Goal: Task Accomplishment & Management: Manage account settings

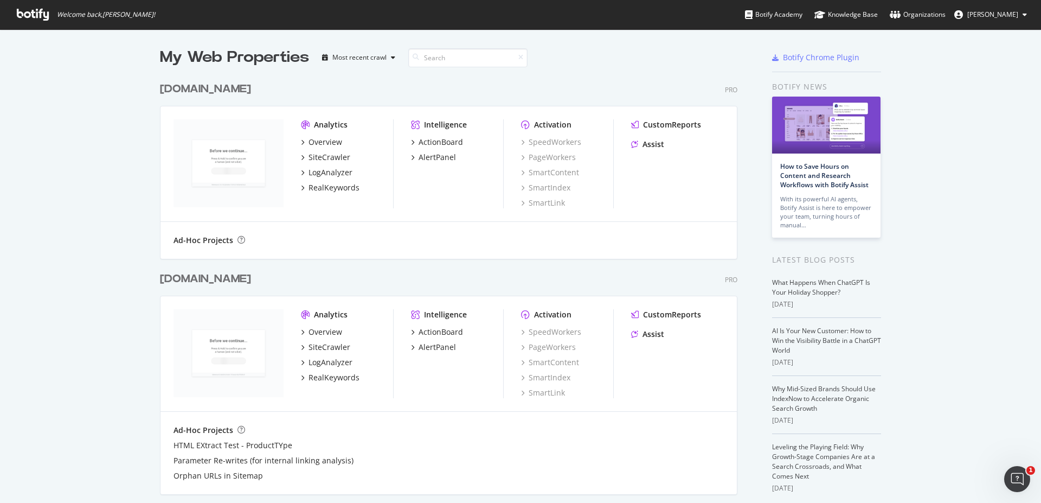
click at [251, 279] on div "www.ralphlauren.co.uk" at bounding box center [205, 279] width 91 height 16
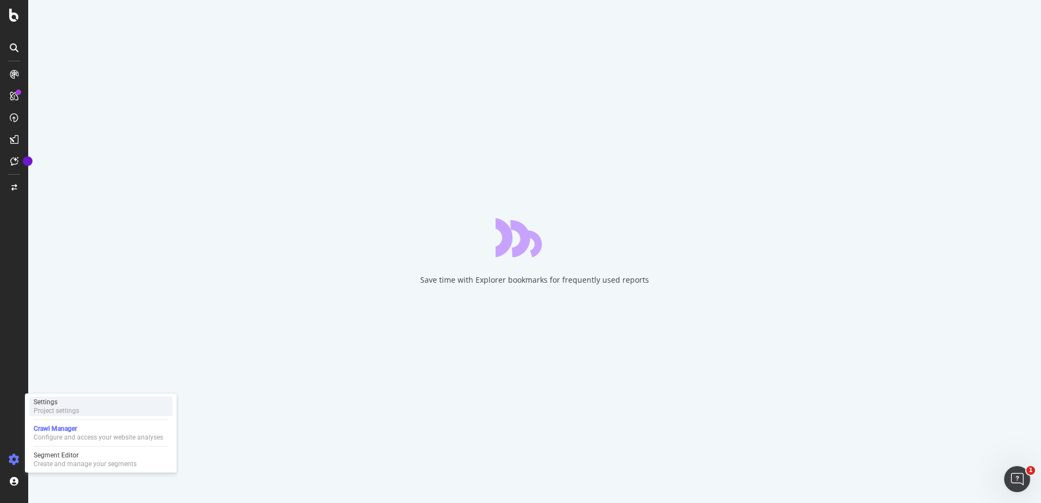
click at [59, 411] on div "Project settings" at bounding box center [57, 410] width 46 height 9
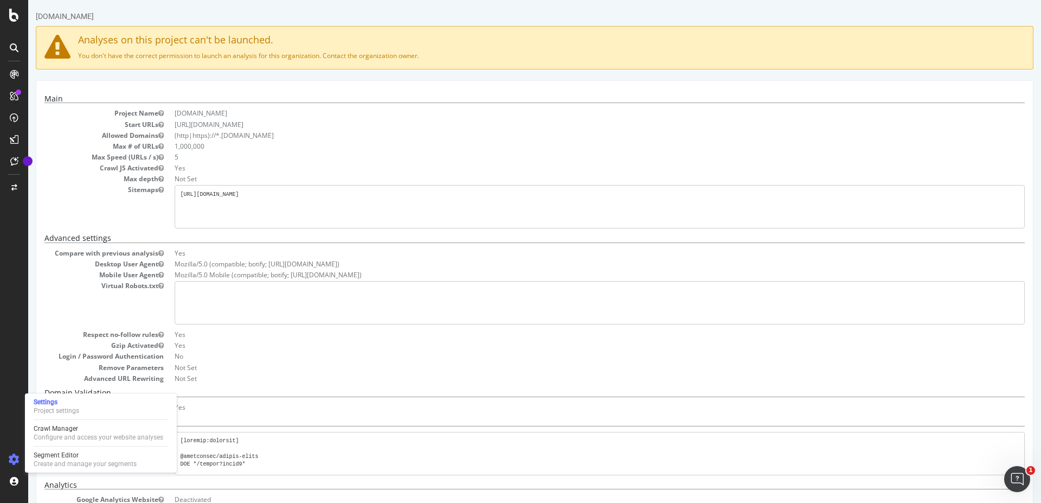
click at [361, 179] on dd "Not Set" at bounding box center [600, 178] width 851 height 9
drag, startPoint x: 240, startPoint y: 54, endPoint x: 423, endPoint y: 56, distance: 182.8
click at [423, 56] on p "You don't have the correct permission to launch an analysis for this organizati…" at bounding box center [534, 55] width 981 height 9
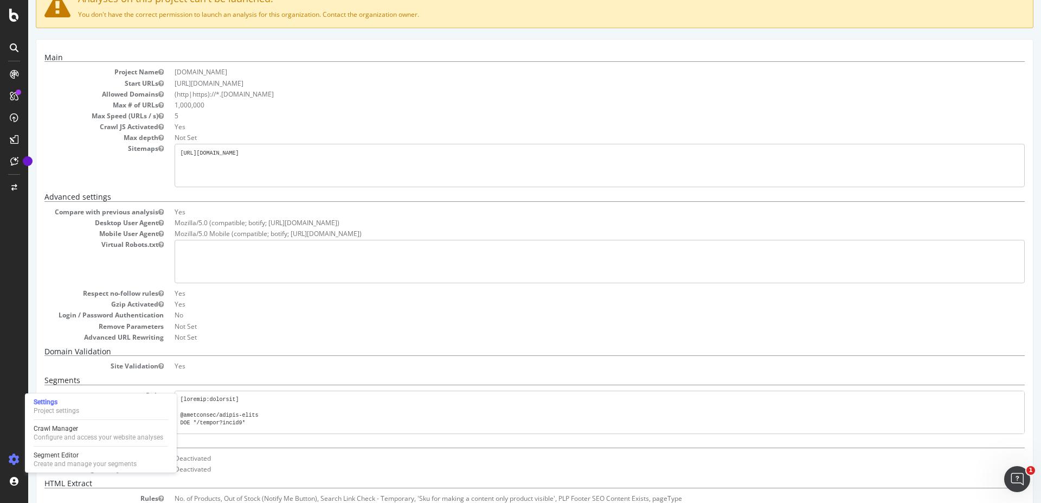
scroll to position [103, 0]
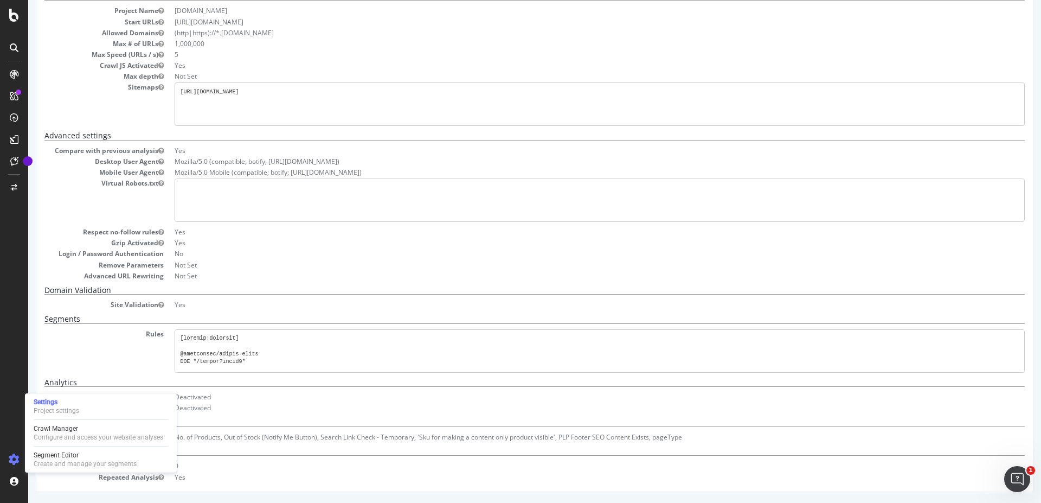
click at [510, 405] on dd "Deactivated" at bounding box center [600, 407] width 851 height 9
click at [12, 459] on icon at bounding box center [14, 459] width 11 height 11
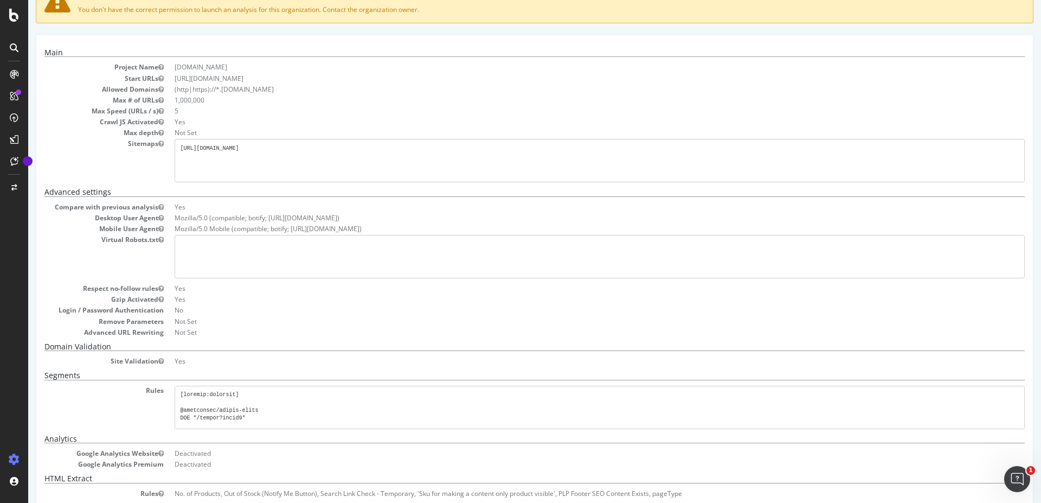
scroll to position [0, 0]
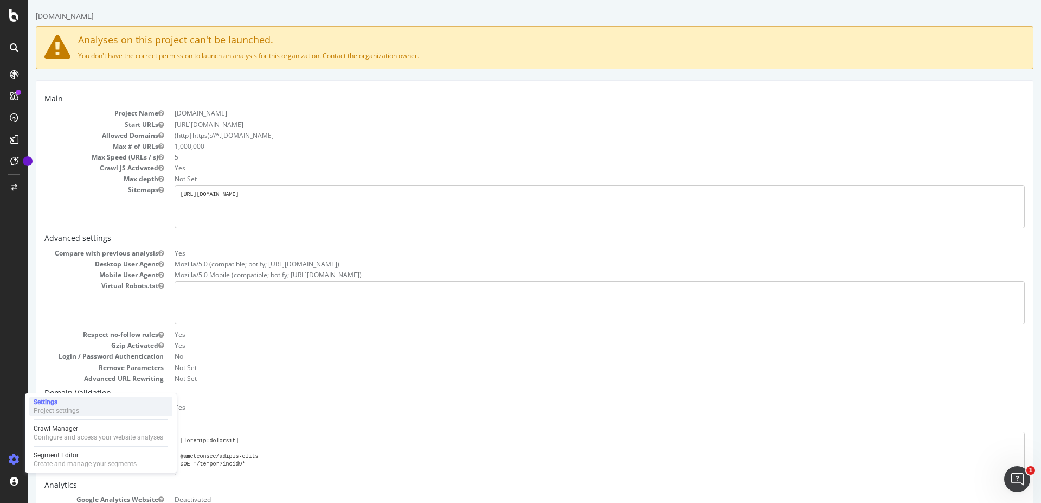
click at [73, 407] on div "Project settings" at bounding box center [57, 410] width 46 height 9
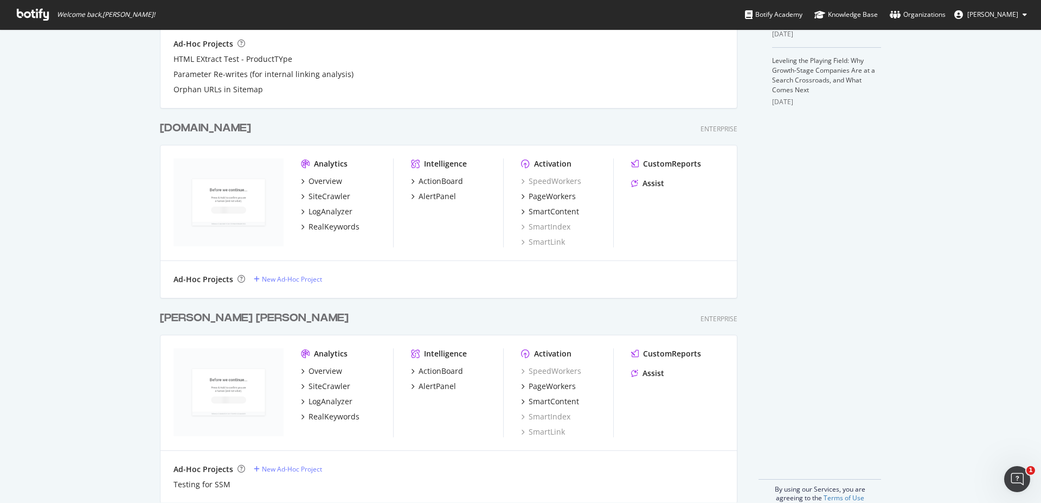
scroll to position [391, 0]
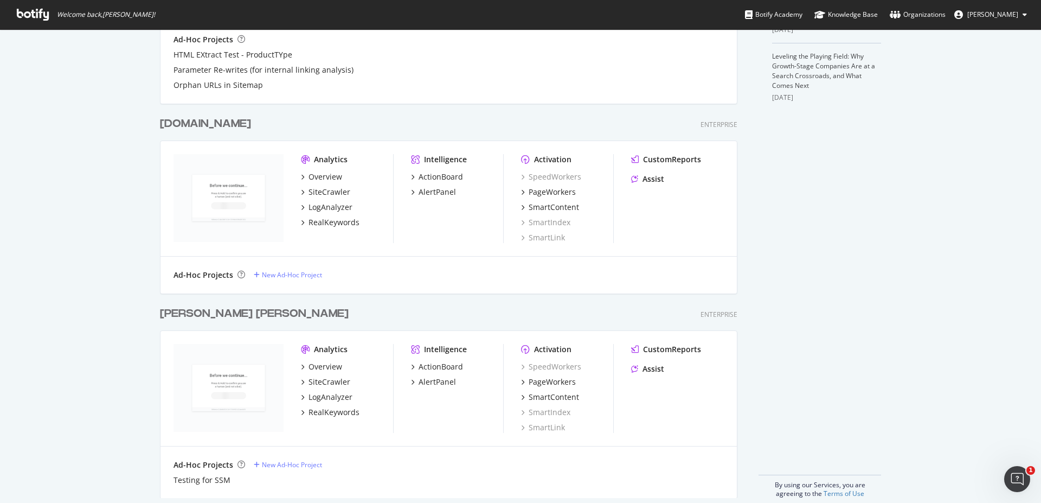
click at [186, 308] on div "[PERSON_NAME] [PERSON_NAME]" at bounding box center [254, 314] width 189 height 16
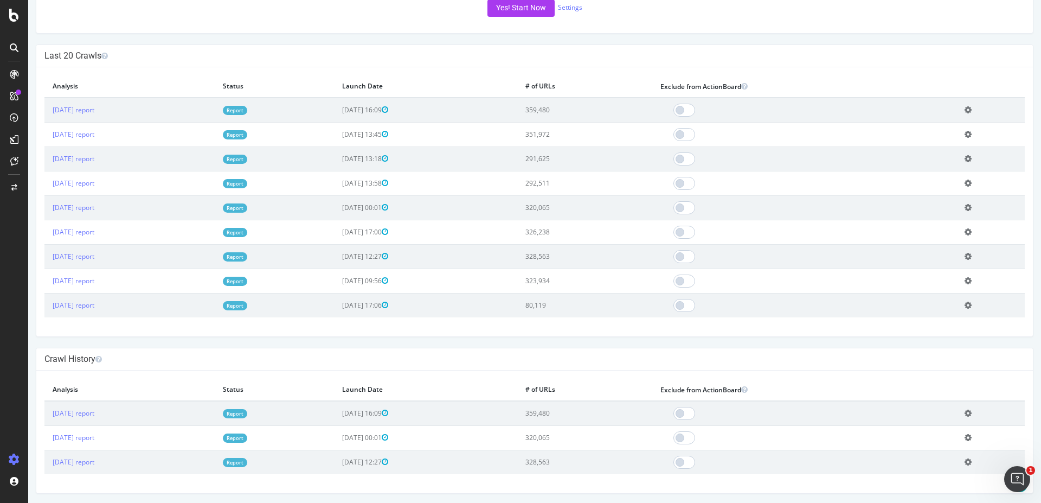
scroll to position [249, 0]
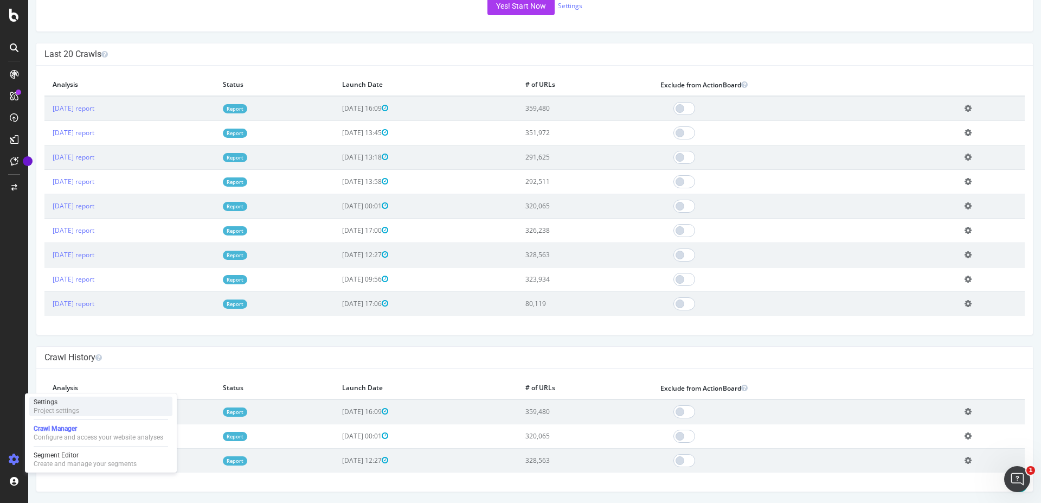
click at [56, 412] on div "Project settings" at bounding box center [57, 410] width 46 height 9
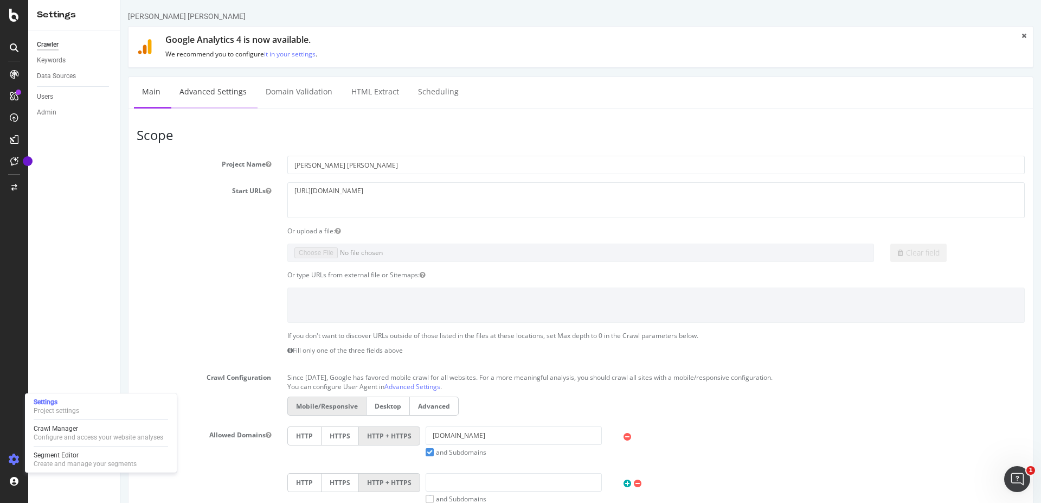
click at [180, 90] on link "Advanced Settings" at bounding box center [213, 92] width 84 height 30
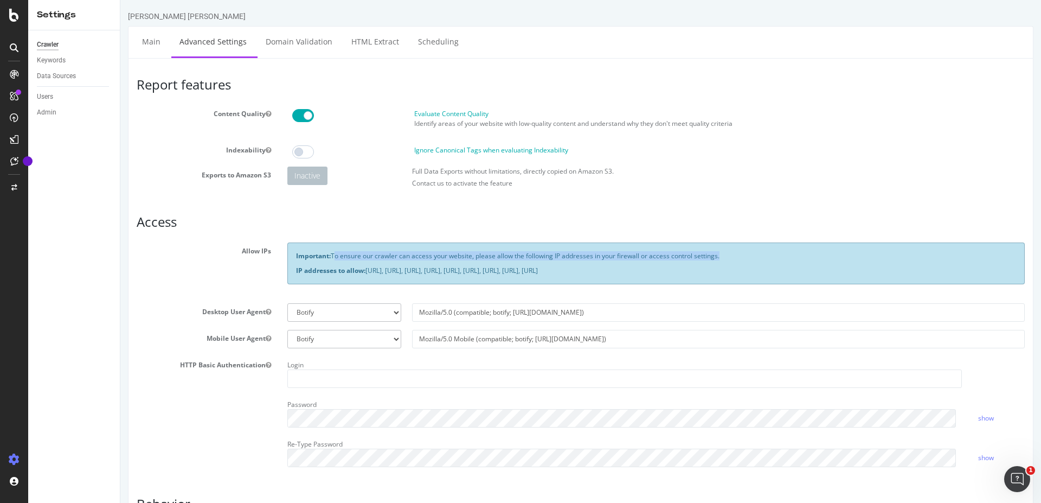
drag, startPoint x: 799, startPoint y: 260, endPoint x: 811, endPoint y: 260, distance: 11.9
click at [811, 260] on p "Important: To ensure our crawler can access your website, please allow the foll…" at bounding box center [656, 255] width 720 height 9
drag, startPoint x: 843, startPoint y: 271, endPoint x: 289, endPoint y: 258, distance: 554.5
click at [289, 258] on div "Important: To ensure our crawler can access your website, please allow the foll…" at bounding box center [656, 262] width 738 height 41
click at [430, 264] on div "Important: To ensure our crawler can access your website, please allow the foll…" at bounding box center [656, 262] width 738 height 41
